Goal: Information Seeking & Learning: Check status

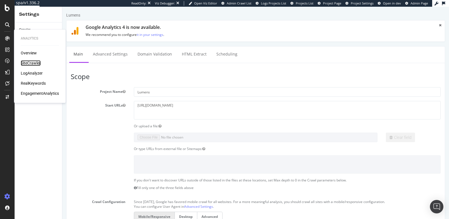
click at [30, 62] on div "SiteCrawler" at bounding box center [31, 63] width 20 height 6
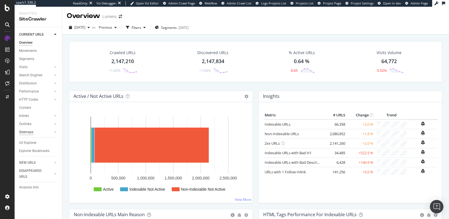
click at [30, 131] on div "Sitemaps" at bounding box center [26, 132] width 14 height 6
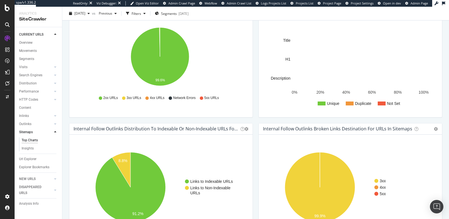
scroll to position [289, 0]
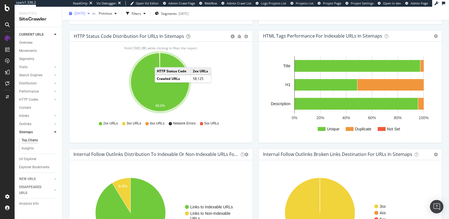
click at [85, 12] on span "[DATE]" at bounding box center [79, 13] width 11 height 5
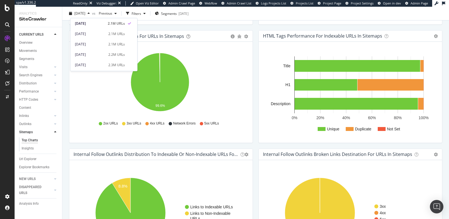
scroll to position [0, 0]
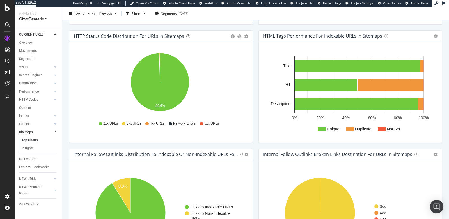
click at [89, 99] on icon "99.6%" at bounding box center [160, 83] width 172 height 65
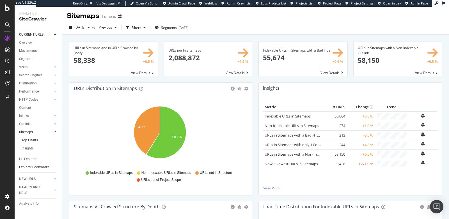
click at [33, 168] on div "Explorer Bookmarks" at bounding box center [34, 167] width 30 height 6
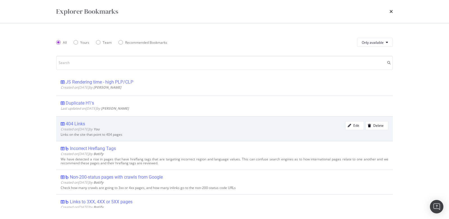
scroll to position [24, 0]
click at [167, 127] on div "Created on [DATE] by You" at bounding box center [203, 128] width 284 height 5
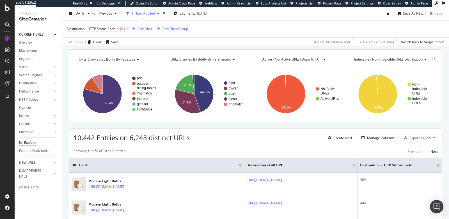
scroll to position [80, 0]
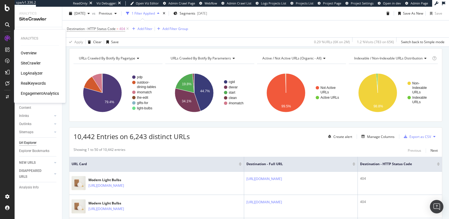
click at [33, 82] on div "RealKeywords" at bounding box center [33, 83] width 25 height 6
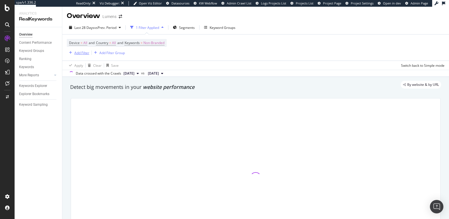
click at [83, 54] on div "Add Filter" at bounding box center [81, 52] width 15 height 5
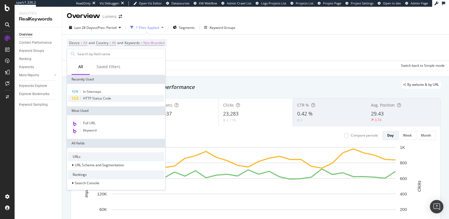
click at [109, 98] on span "HTTP Status Code" at bounding box center [97, 98] width 28 height 5
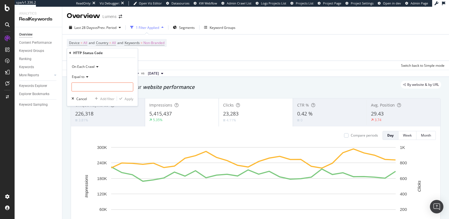
click at [85, 76] on icon at bounding box center [86, 76] width 4 height 3
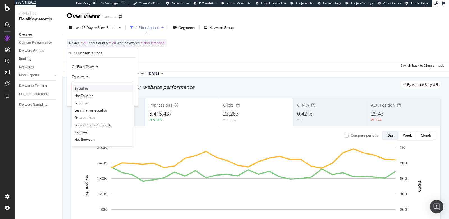
click at [87, 87] on span "Equal to" at bounding box center [81, 88] width 14 height 5
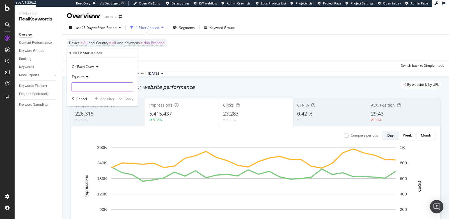
click at [92, 86] on input "number" at bounding box center [102, 86] width 62 height 9
type input "404"
click at [106, 92] on span "404" at bounding box center [97, 94] width 48 height 5
click at [125, 101] on div "Apply" at bounding box center [128, 98] width 9 height 5
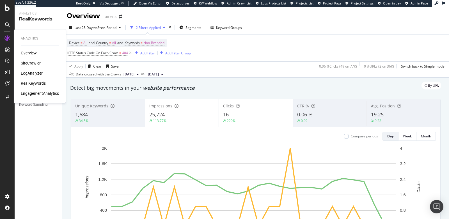
click at [32, 73] on div "LogAnalyzer" at bounding box center [32, 73] width 22 height 6
